Goal: Find specific page/section: Find specific page/section

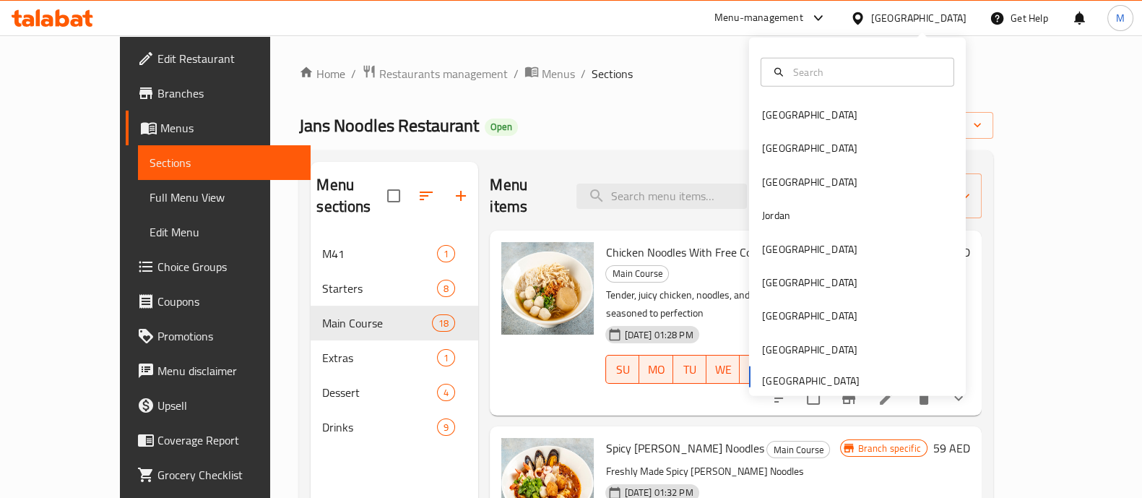
click at [856, 11] on icon at bounding box center [857, 18] width 15 height 15
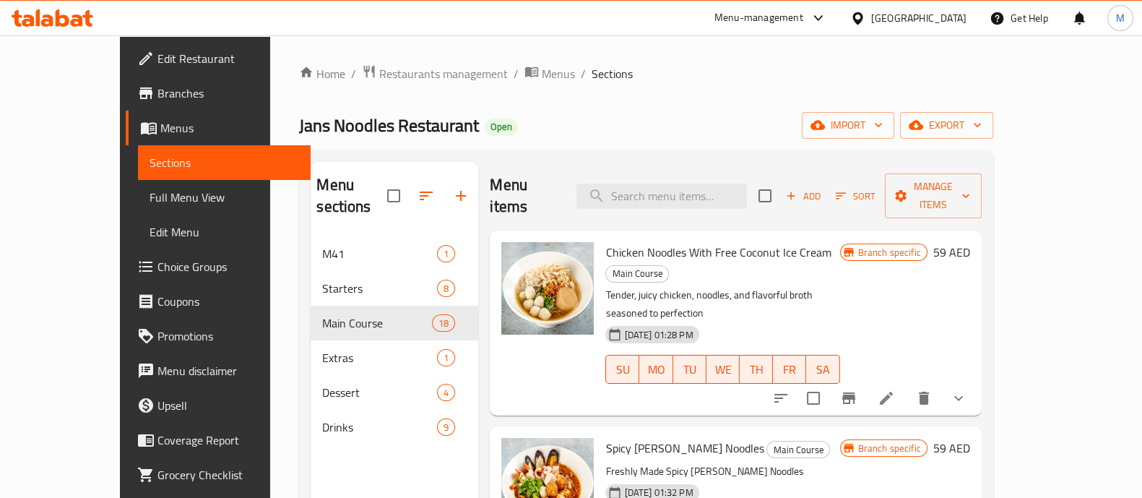
click at [890, 12] on div "[GEOGRAPHIC_DATA]" at bounding box center [918, 18] width 95 height 16
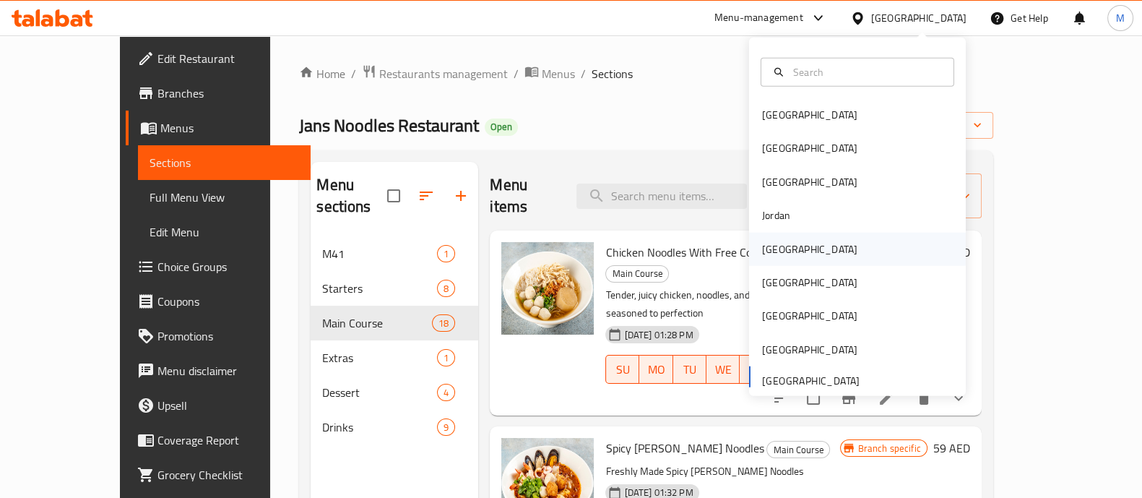
click at [799, 248] on div "[GEOGRAPHIC_DATA]" at bounding box center [857, 248] width 217 height 33
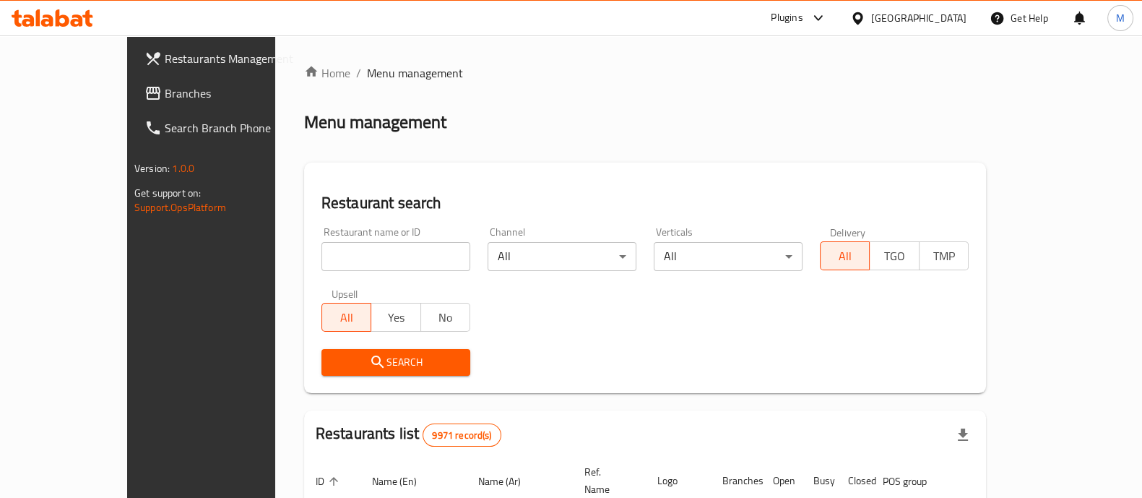
click at [827, 14] on icon at bounding box center [817, 17] width 17 height 17
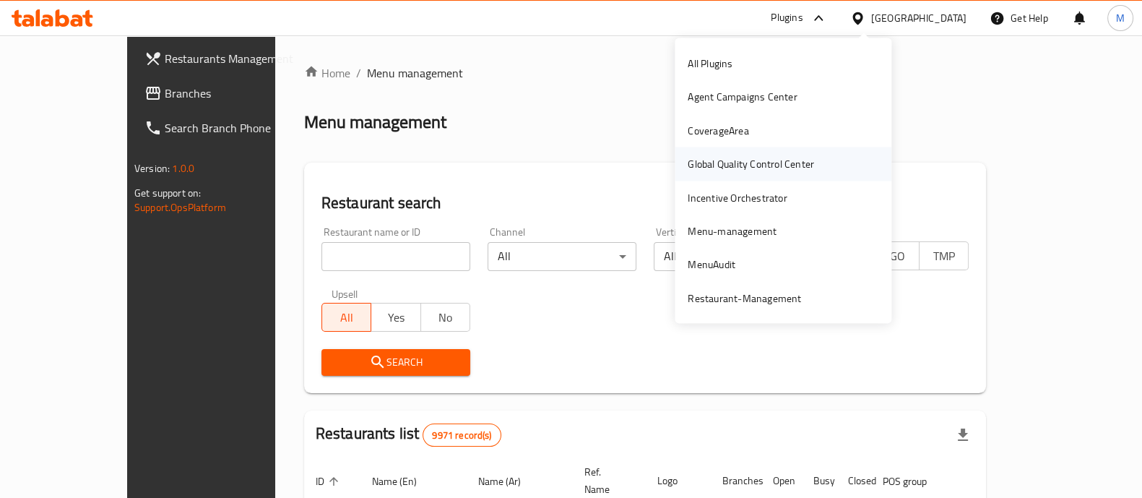
click at [795, 166] on div "Global Quality Control Center" at bounding box center [750, 164] width 126 height 16
